Goal: Obtain resource: Obtain resource

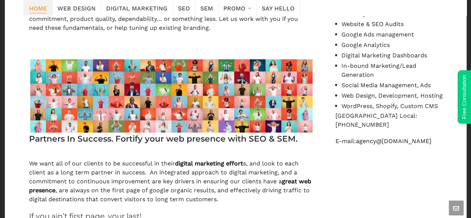
scroll to position [893, 0]
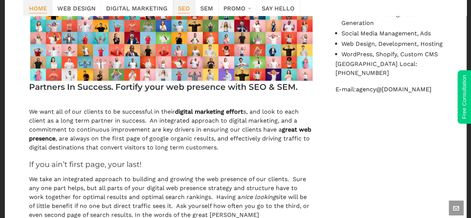
click at [178, 7] on span "SEO" at bounding box center [184, 8] width 12 height 10
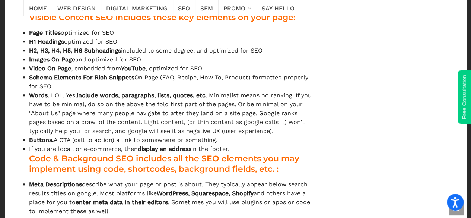
scroll to position [1599, 0]
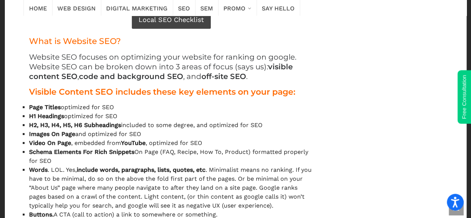
click at [184, 25] on span "Local SEO Checklist" at bounding box center [170, 20] width 65 height 11
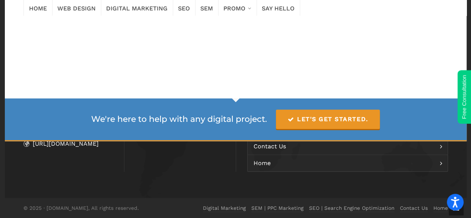
scroll to position [3050, 0]
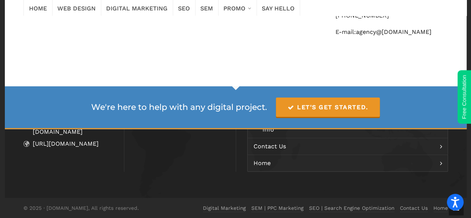
scroll to position [901, 0]
